Goal: Task Accomplishment & Management: Manage account settings

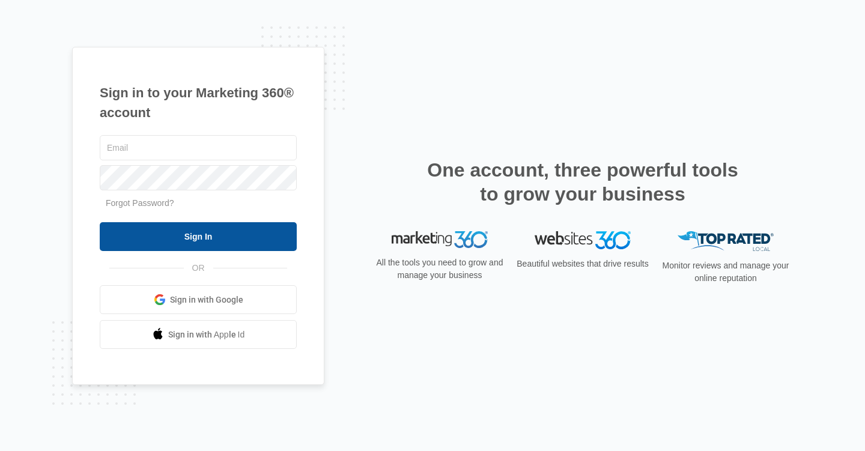
type input "[EMAIL_ADDRESS][DOMAIN_NAME]"
click at [223, 241] on input "Sign In" at bounding box center [198, 236] width 197 height 29
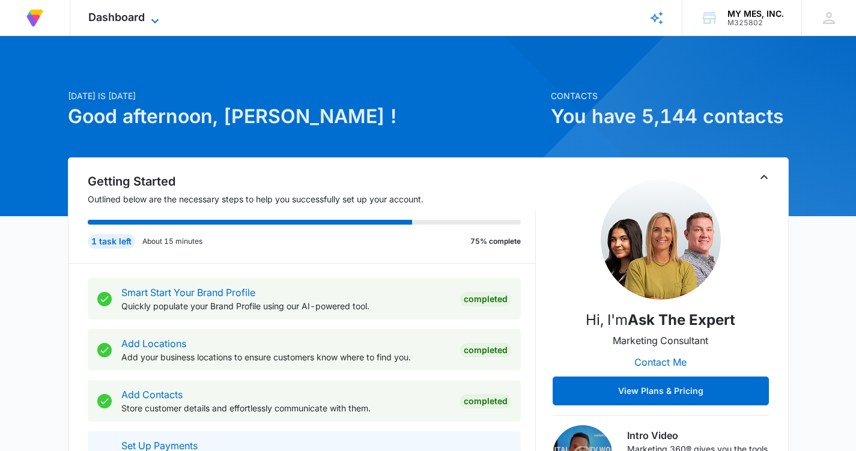
click at [144, 21] on span "Dashboard" at bounding box center [116, 17] width 56 height 13
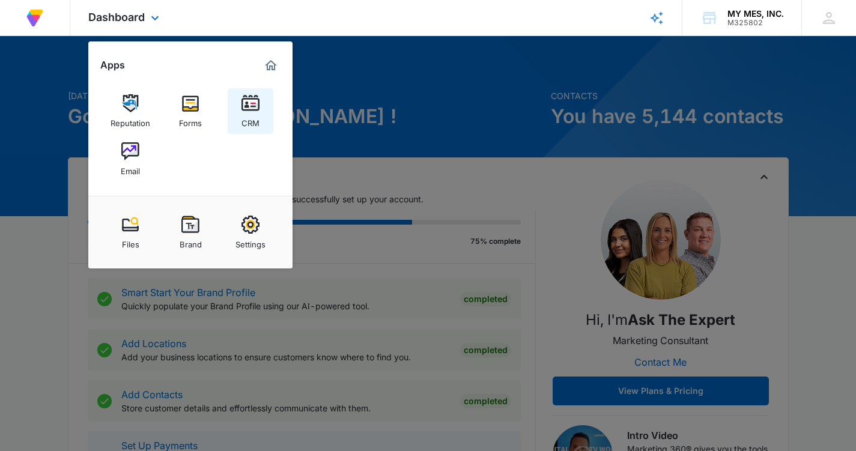
click at [247, 111] on img at bounding box center [250, 103] width 18 height 18
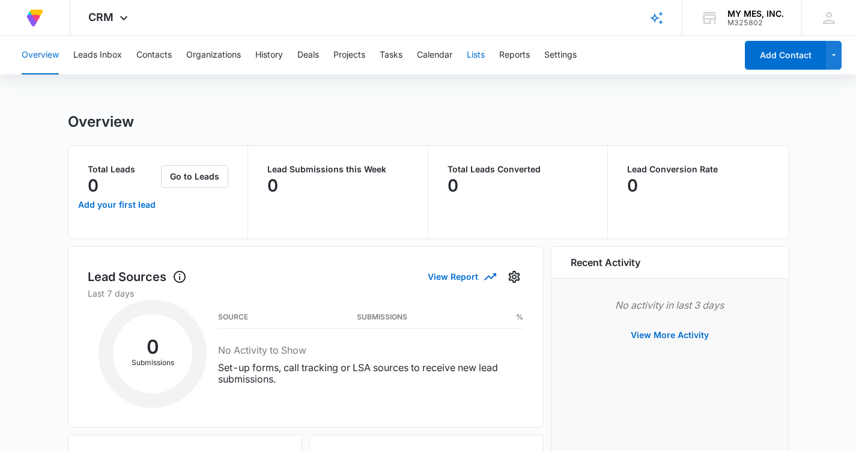
click at [479, 58] on button "Lists" at bounding box center [476, 55] width 18 height 38
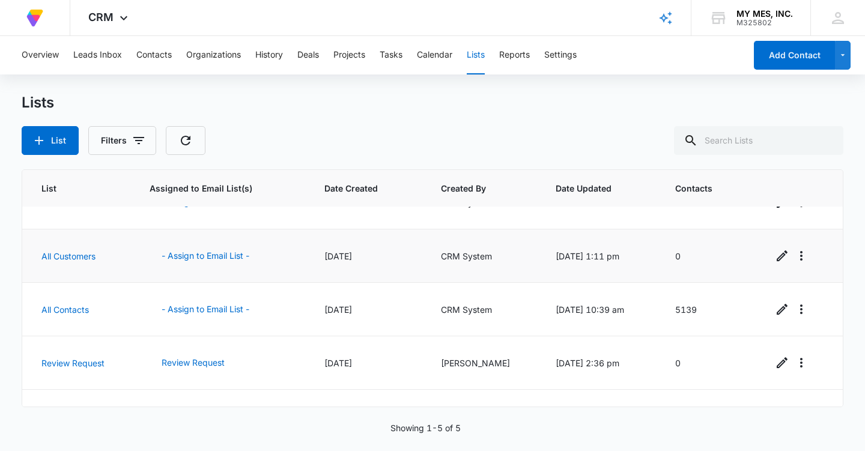
scroll to position [67, 0]
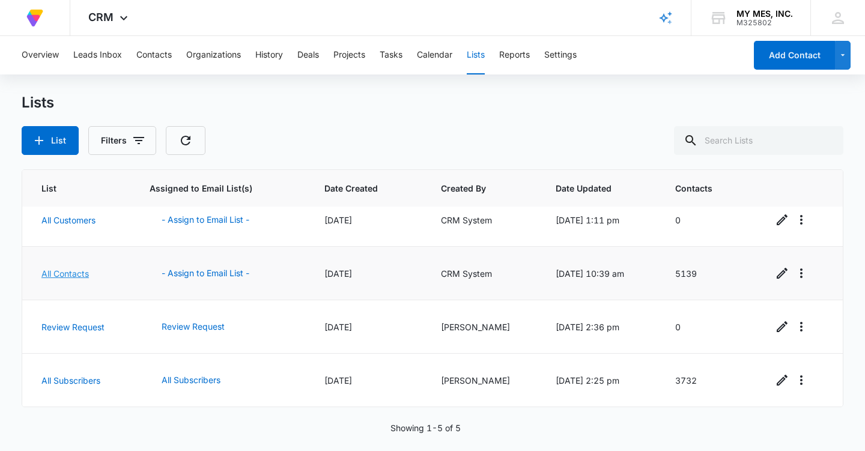
click at [61, 276] on link "All Contacts" at bounding box center [64, 274] width 47 height 10
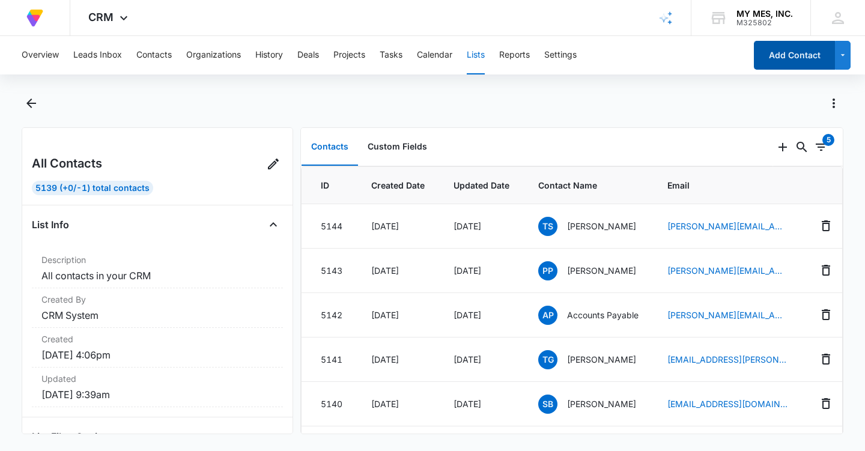
click at [777, 64] on button "Add Contact" at bounding box center [794, 55] width 81 height 29
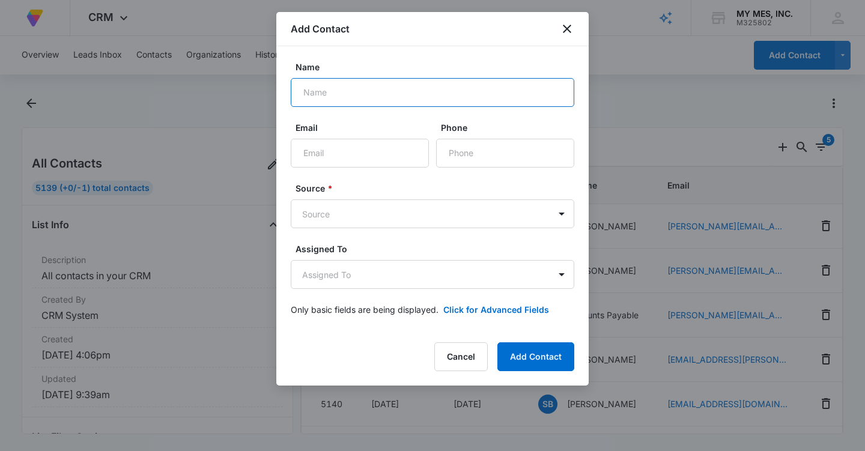
drag, startPoint x: 318, startPoint y: 91, endPoint x: 310, endPoint y: 87, distance: 9.2
click at [317, 91] on input "Name" at bounding box center [433, 92] width 284 height 29
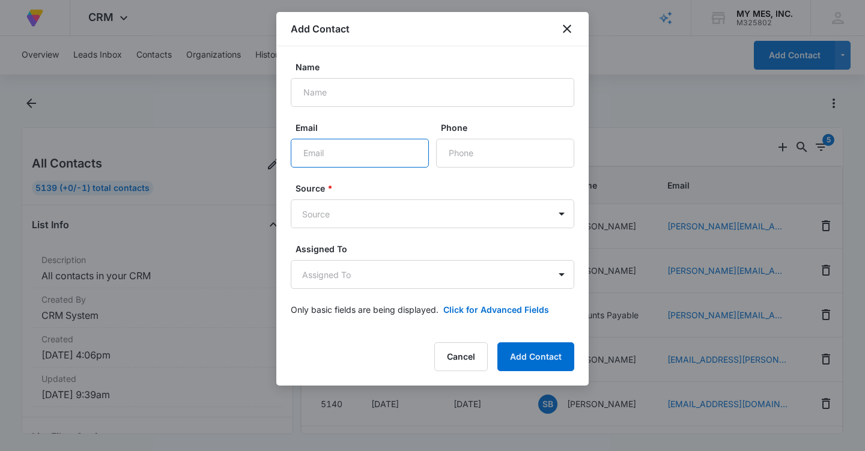
click at [310, 157] on input "Email" at bounding box center [360, 153] width 138 height 29
paste input "[EMAIL_ADDRESS][DOMAIN_NAME]"
type input "[EMAIL_ADDRESS][DOMAIN_NAME]"
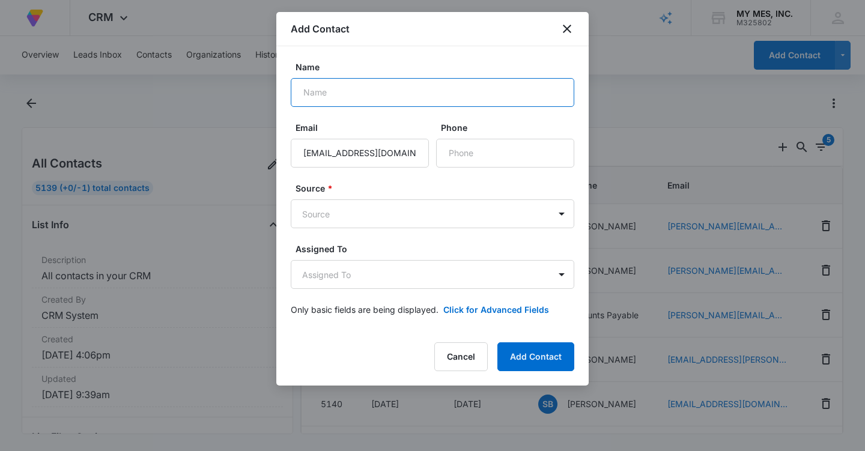
click at [323, 97] on input "Name" at bounding box center [433, 92] width 284 height 29
type input "[PERSON_NAME]"
click at [391, 219] on body "At Volusion, we work hard to foster a great work environment where everyone fee…" at bounding box center [432, 225] width 865 height 451
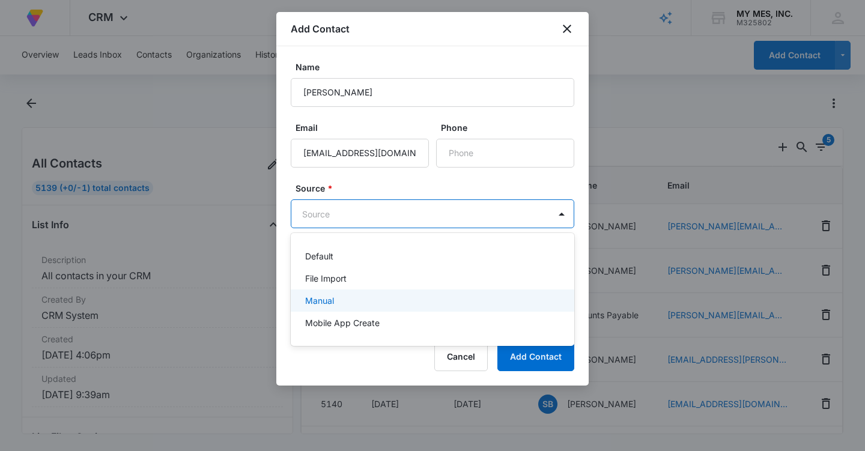
click at [352, 299] on div "Manual" at bounding box center [431, 300] width 252 height 13
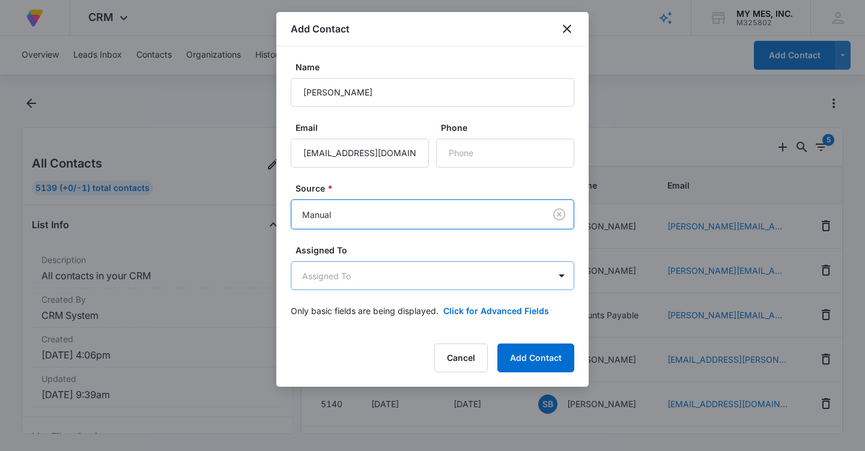
click at [481, 282] on body "At Volusion, we work hard to foster a great work environment where everyone fee…" at bounding box center [432, 225] width 865 height 451
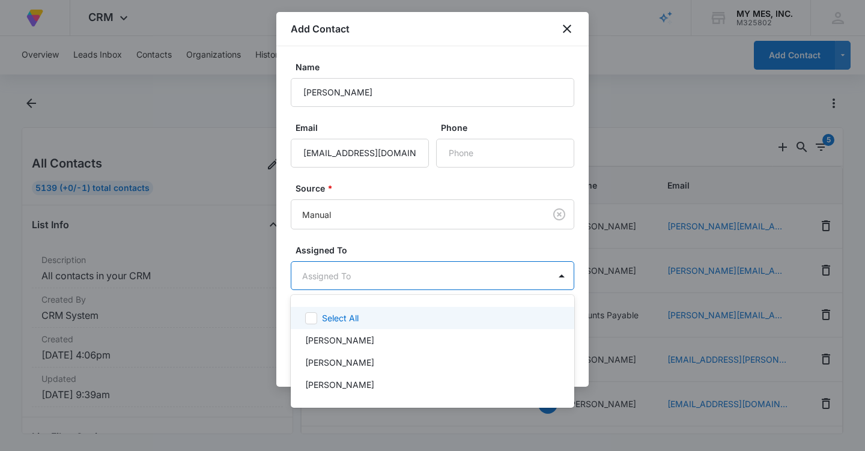
click at [481, 282] on div at bounding box center [432, 225] width 865 height 451
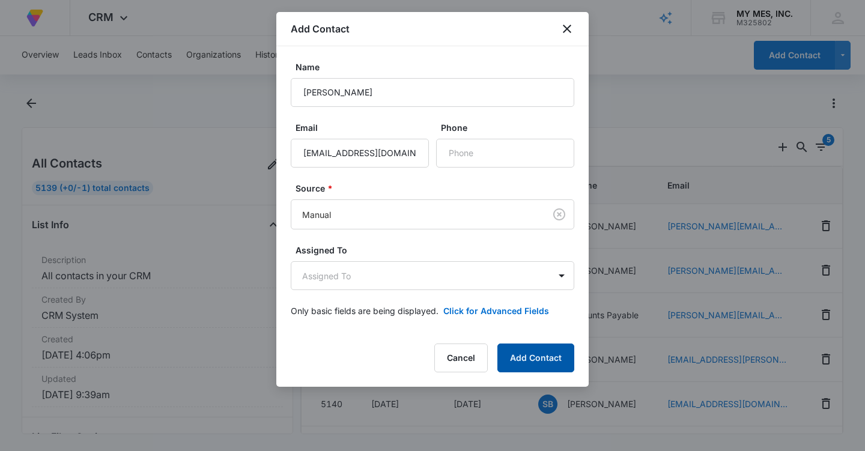
click at [539, 363] on button "Add Contact" at bounding box center [535, 358] width 77 height 29
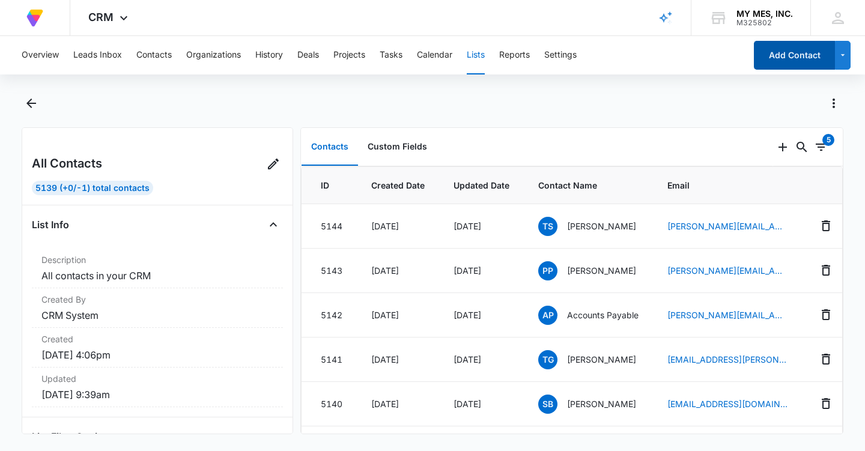
click at [769, 51] on button "Add Contact" at bounding box center [794, 55] width 81 height 29
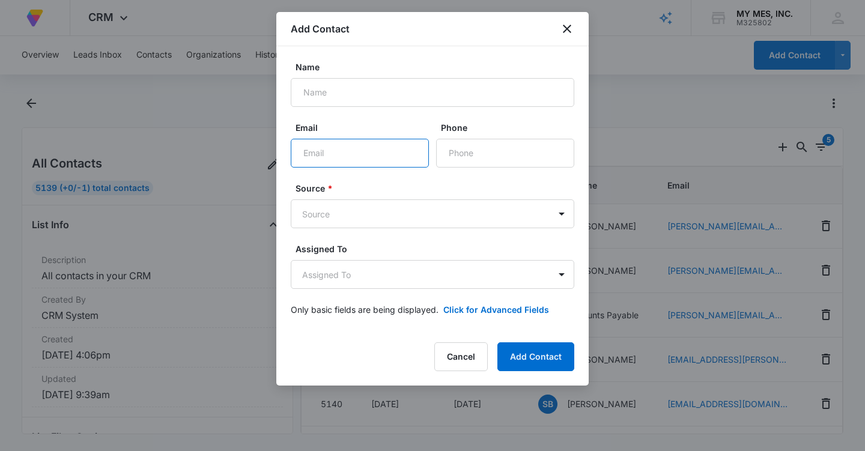
paste input "[EMAIL_ADDRESS][DOMAIN_NAME]"
type input "[EMAIL_ADDRESS][DOMAIN_NAME]"
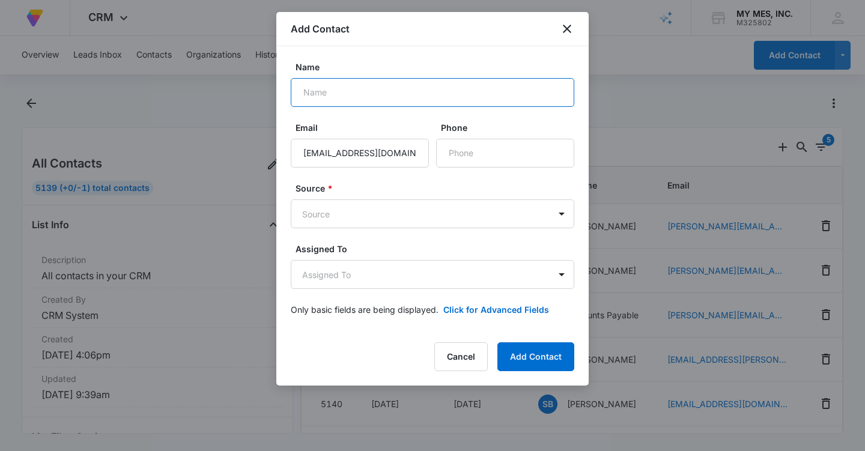
click at [341, 87] on input "Name" at bounding box center [433, 92] width 284 height 29
type input "[PERSON_NAME]"
click at [320, 219] on body "At Volusion, we work hard to foster a great work environment where everyone fee…" at bounding box center [432, 225] width 865 height 451
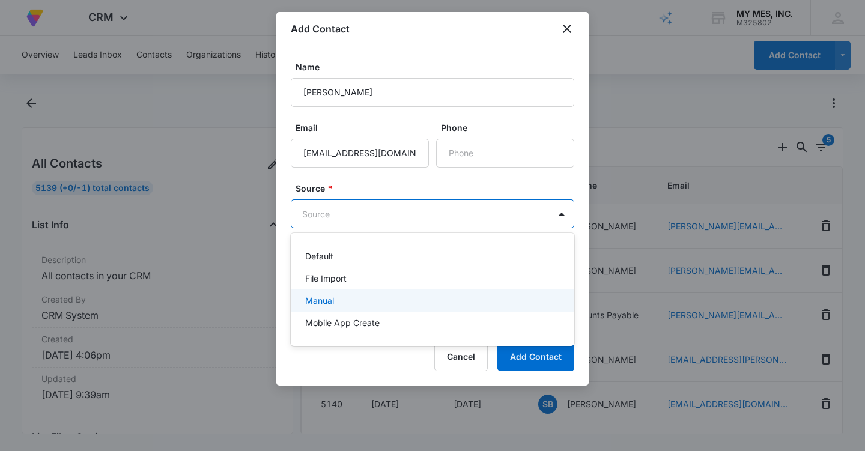
click at [303, 297] on div "Manual" at bounding box center [433, 301] width 284 height 22
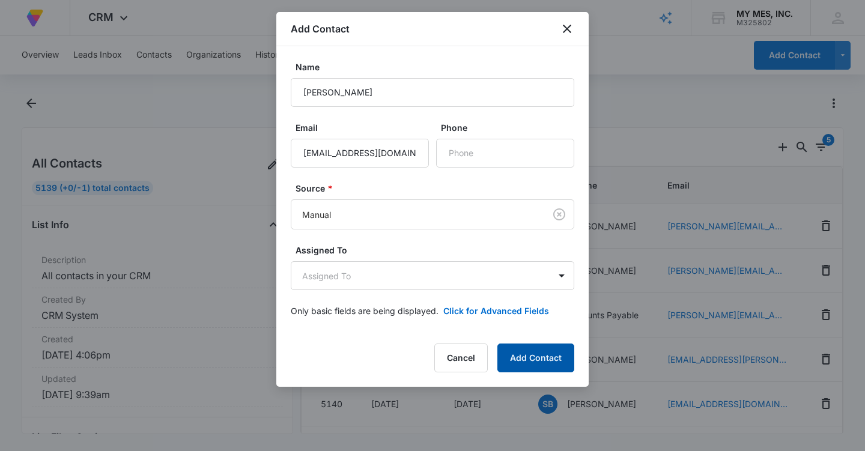
click at [562, 362] on button "Add Contact" at bounding box center [535, 358] width 77 height 29
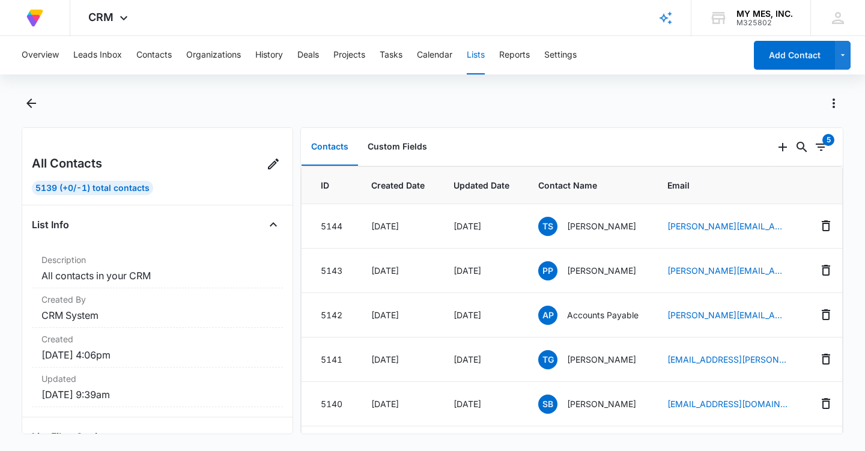
click at [475, 55] on button "Lists" at bounding box center [476, 55] width 18 height 38
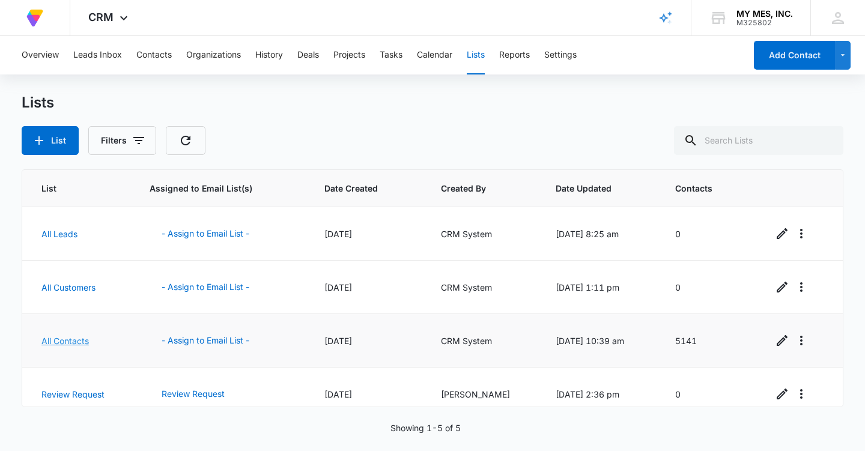
click at [73, 342] on link "All Contacts" at bounding box center [64, 341] width 47 height 10
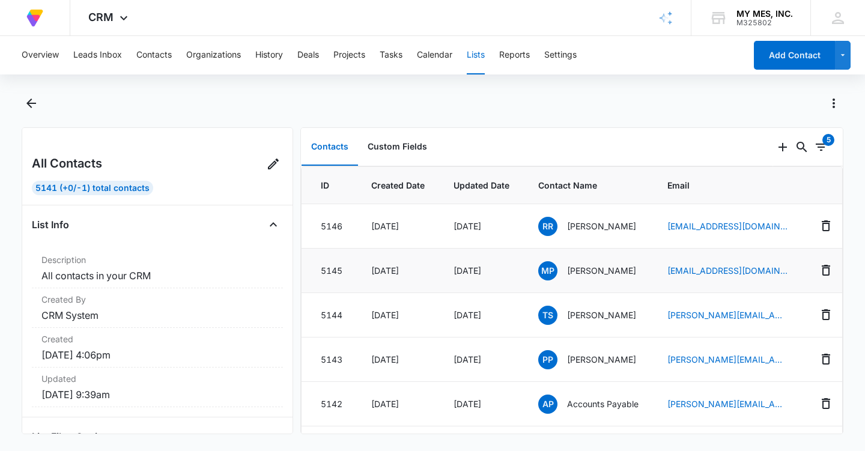
click at [336, 272] on div "5145" at bounding box center [332, 270] width 22 height 13
click at [557, 272] on span "MP" at bounding box center [547, 270] width 19 height 19
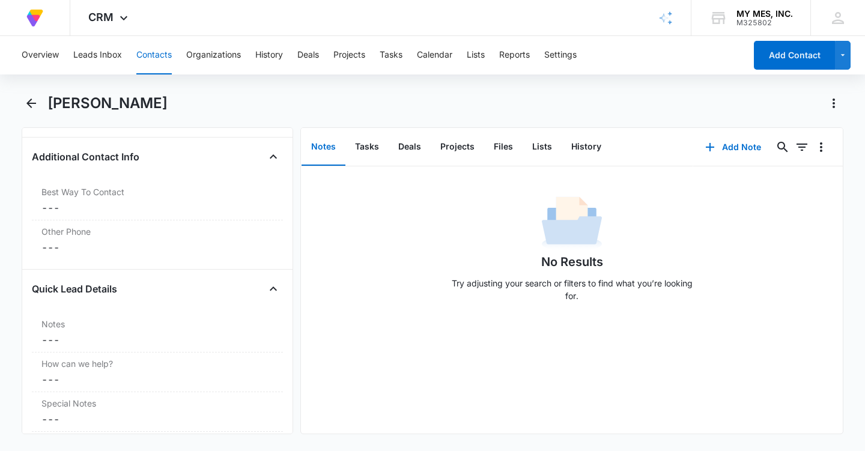
scroll to position [1092, 0]
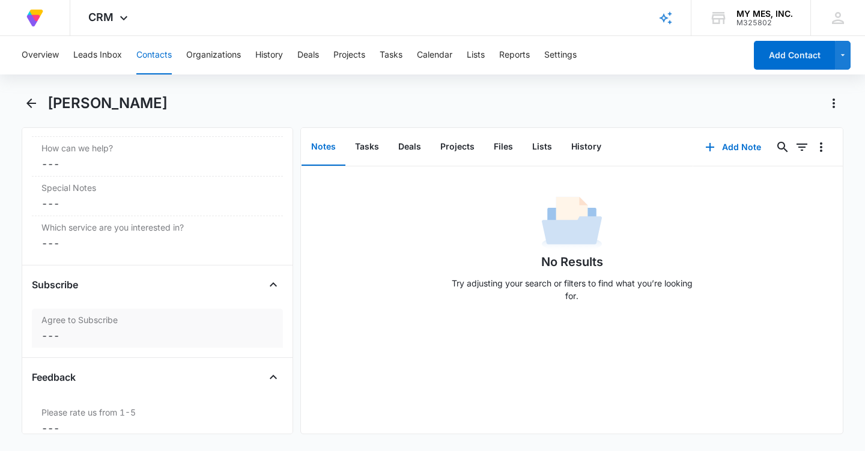
click at [117, 329] on dd "Cancel Save Changes ---" at bounding box center [157, 336] width 232 height 14
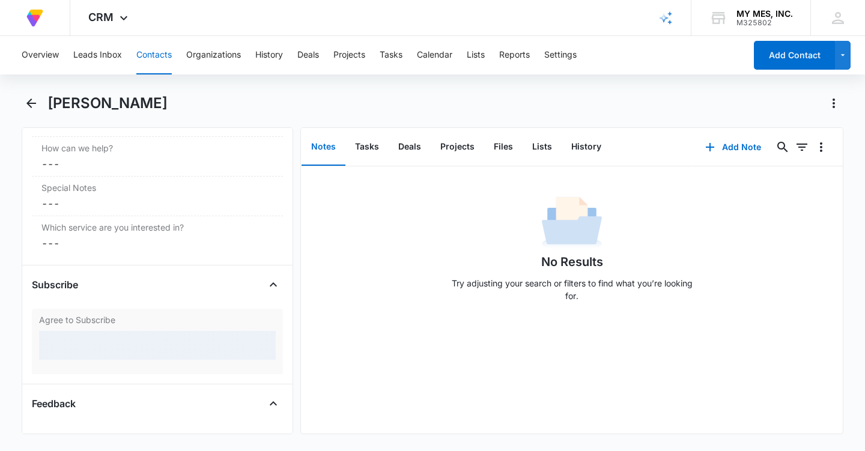
click at [122, 355] on div at bounding box center [157, 345] width 237 height 29
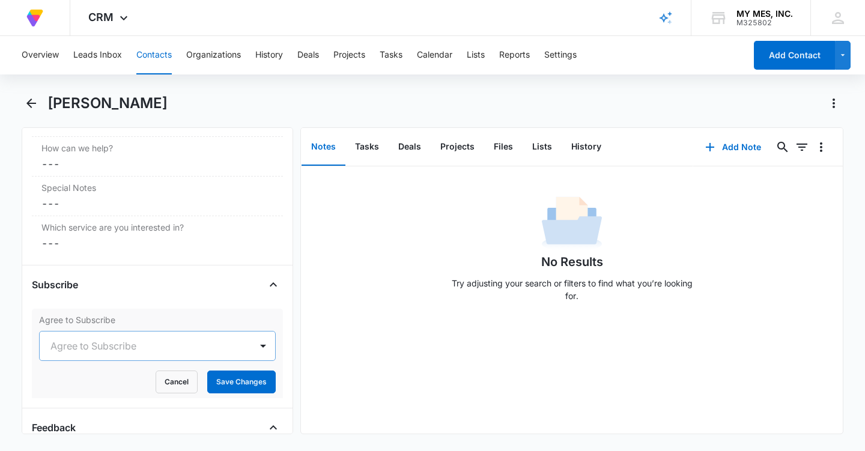
click at [159, 351] on div at bounding box center [142, 346] width 185 height 17
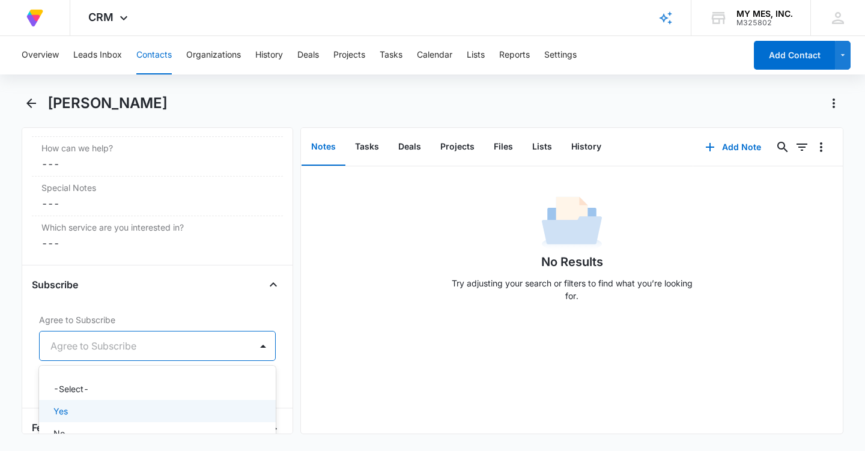
click at [68, 408] on div "Yes" at bounding box center [155, 411] width 205 height 13
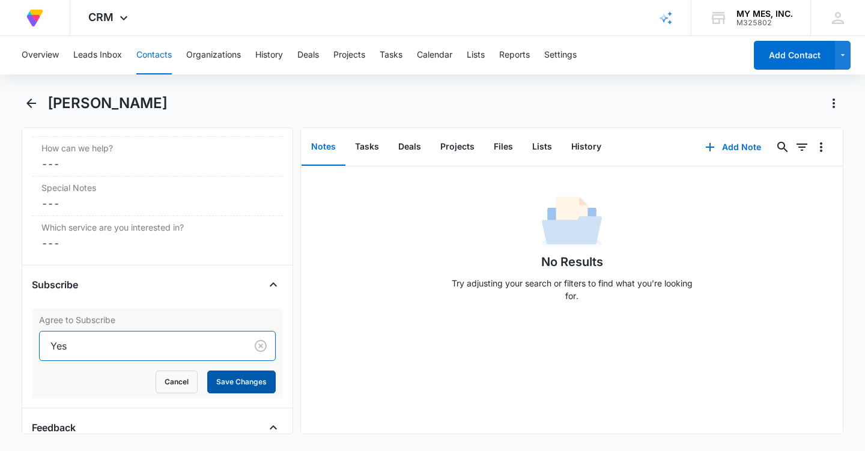
click at [236, 388] on button "Save Changes" at bounding box center [241, 382] width 68 height 23
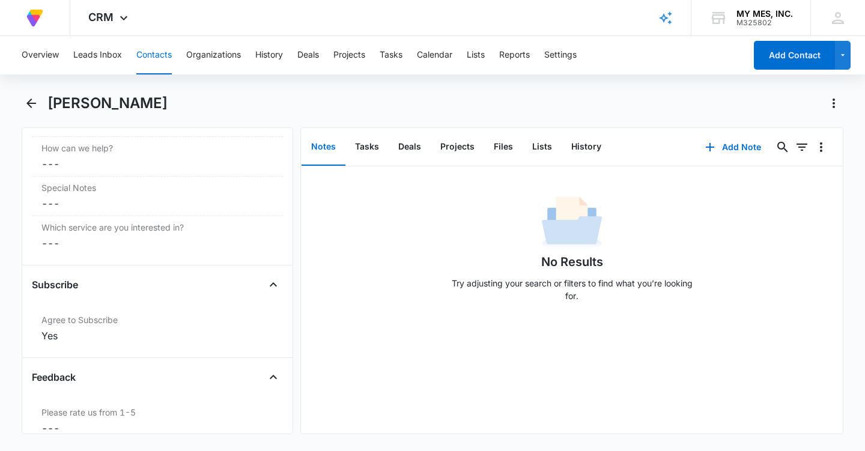
click at [161, 59] on button "Contacts" at bounding box center [153, 55] width 35 height 38
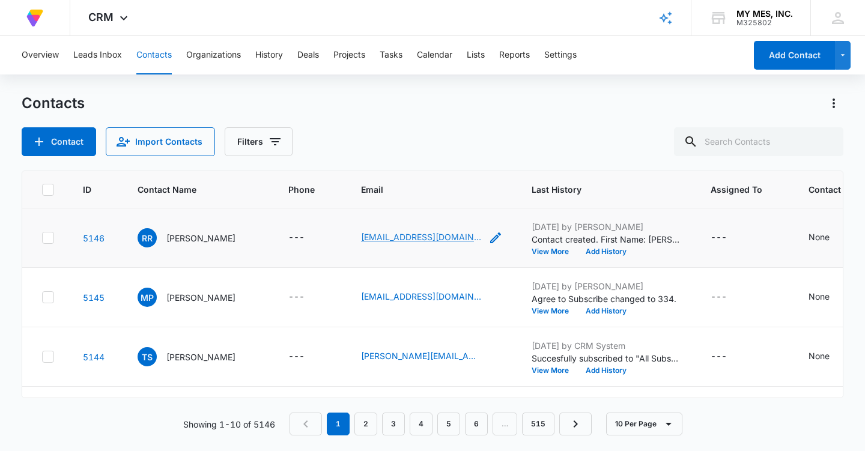
click at [420, 243] on link "[EMAIL_ADDRESS][DOMAIN_NAME]" at bounding box center [421, 237] width 120 height 13
click at [154, 237] on span "RR" at bounding box center [147, 237] width 19 height 19
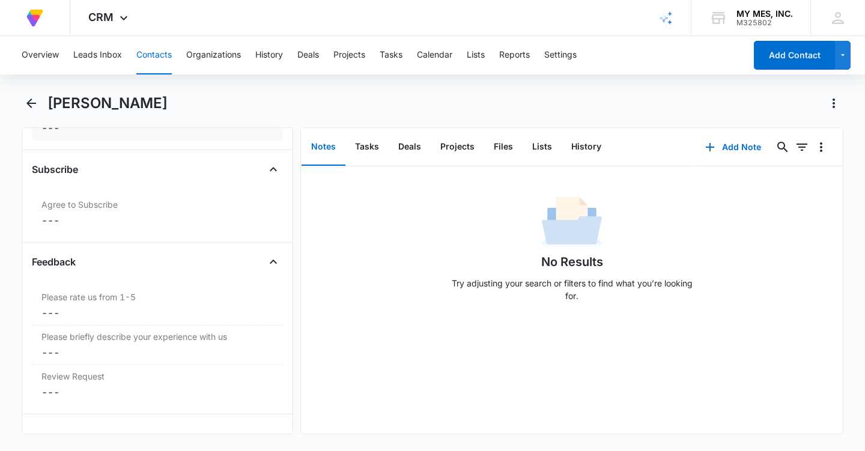
scroll to position [1032, 0]
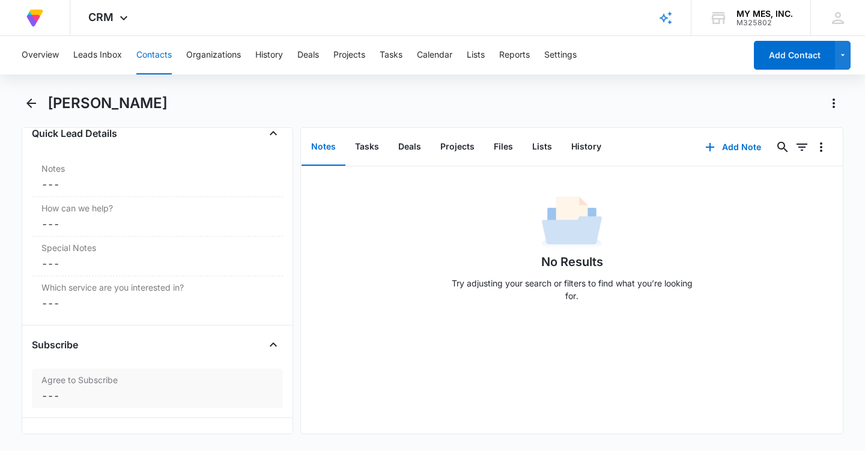
click at [101, 382] on label "Agree to Subscribe" at bounding box center [157, 380] width 232 height 13
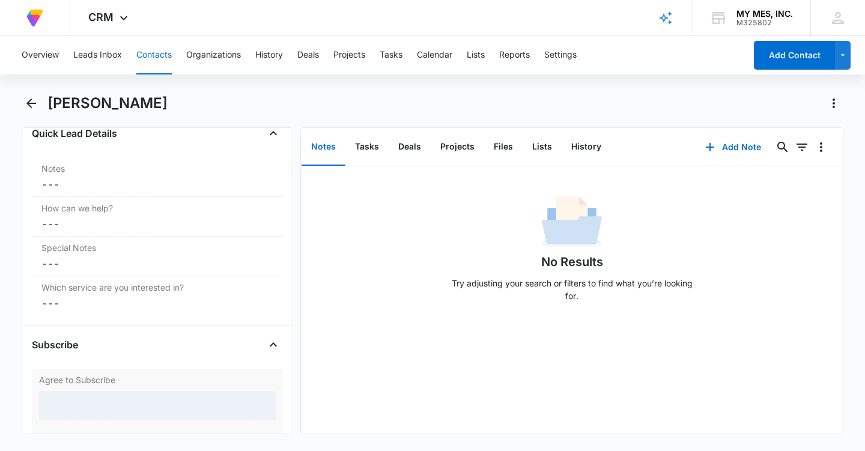
click at [99, 395] on div at bounding box center [157, 405] width 237 height 29
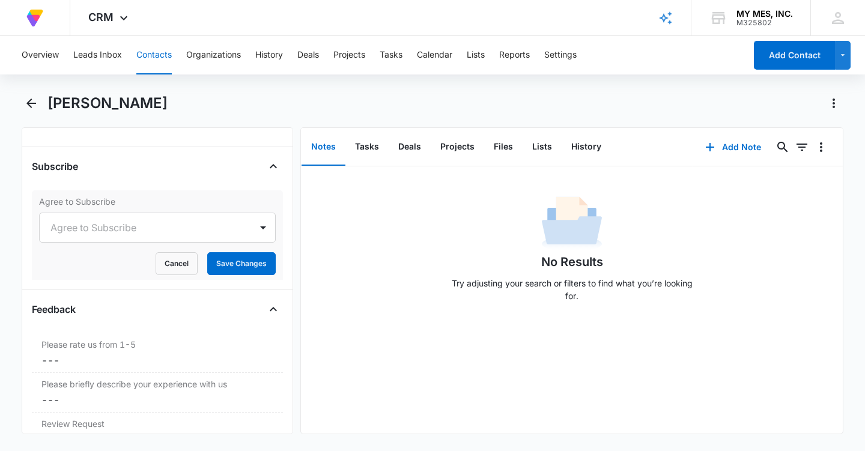
scroll to position [1211, 0]
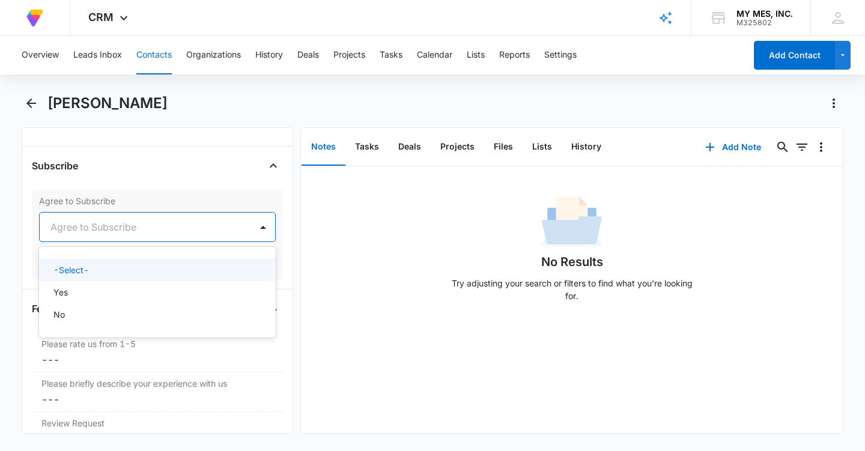
click at [156, 225] on div at bounding box center [142, 227] width 185 height 17
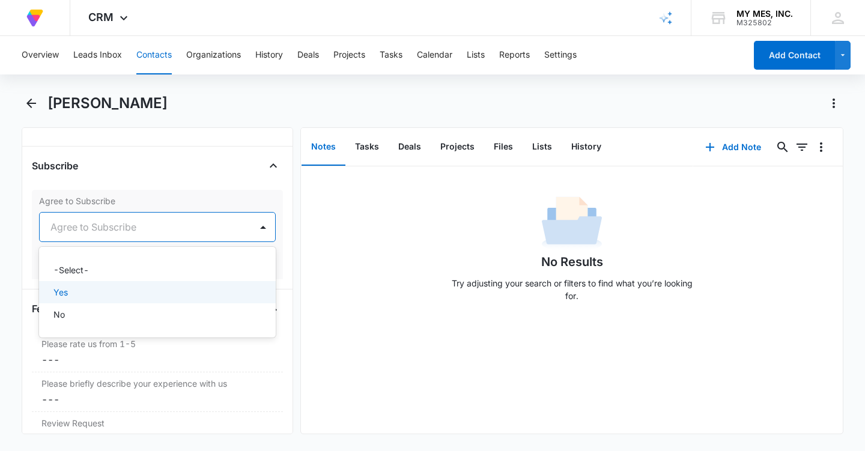
click at [64, 293] on p "Yes" at bounding box center [60, 292] width 14 height 13
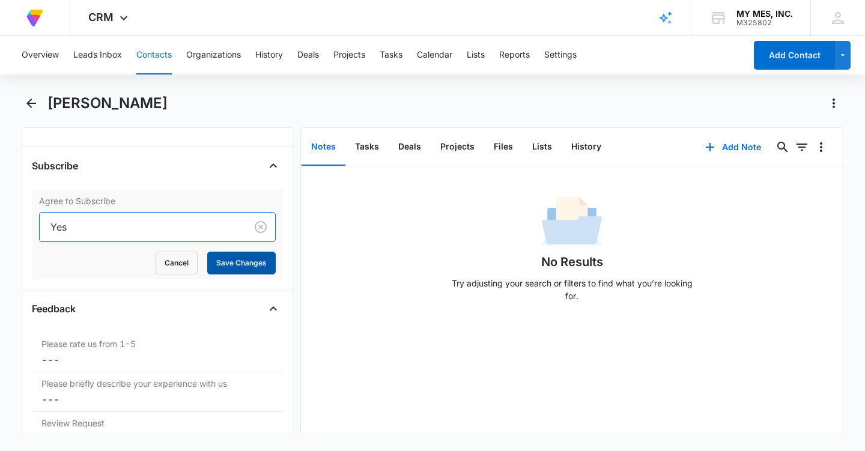
click at [237, 268] on button "Save Changes" at bounding box center [241, 263] width 68 height 23
